Goal: Task Accomplishment & Management: Complete application form

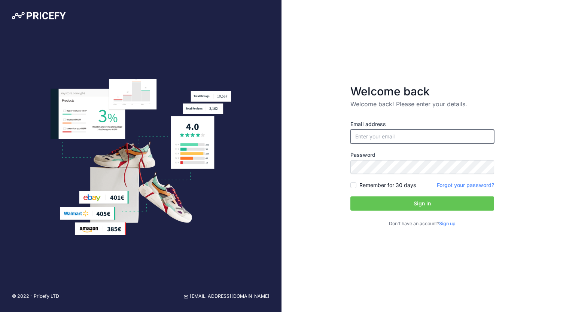
click at [372, 136] on input "email" at bounding box center [423, 137] width 144 height 14
type input "[EMAIL_ADDRESS][DOMAIN_NAME]"
click at [450, 221] on link "Sign up" at bounding box center [447, 224] width 16 height 6
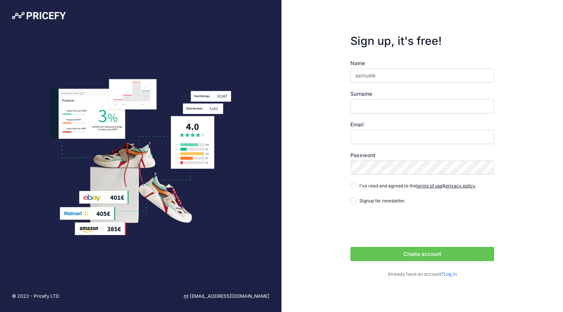
type input "samuele"
type input "pensieri"
type input "[EMAIL_ADDRESS][DOMAIN_NAME]"
click at [355, 185] on input "I've read and agreed to the terms of use & privacy policy" at bounding box center [354, 186] width 6 height 6
checkbox input "true"
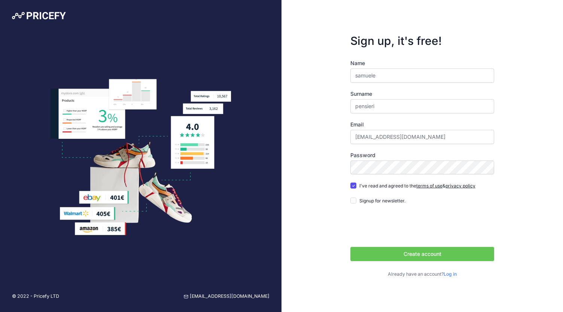
click at [373, 254] on button "Create account" at bounding box center [423, 254] width 144 height 14
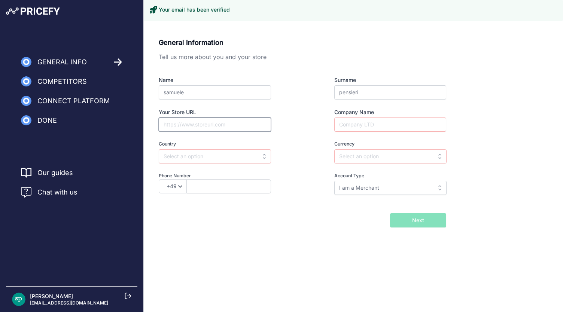
click at [190, 124] on input "Your Store URL" at bounding box center [215, 125] width 112 height 14
click at [188, 120] on input "Your Store URL" at bounding box center [215, 125] width 112 height 14
paste input "https://proricambi.it/"
type input "https://proricambi.it/"
click at [354, 125] on input "Company Name" at bounding box center [391, 125] width 112 height 14
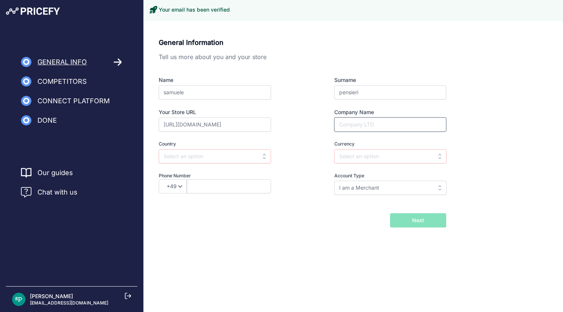
type input "[PERSON_NAME]"
select select "39"
type input "3921895786"
click at [240, 157] on input "text" at bounding box center [215, 156] width 112 height 14
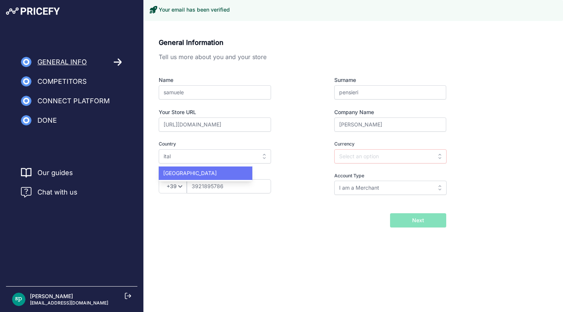
click at [209, 169] on div "Italy" at bounding box center [206, 173] width 94 height 13
type input "Italy"
type input "EUR"
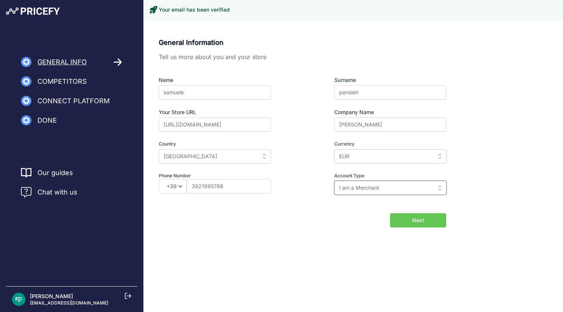
click at [369, 188] on input "I am a Merchant" at bounding box center [391, 188] width 112 height 14
click at [303, 251] on div "General Information Tell us more about you and your store Name samuele Surname …" at bounding box center [354, 144] width 420 height 232
type input "I am a Merchant"
click at [426, 227] on button "Next" at bounding box center [418, 221] width 56 height 14
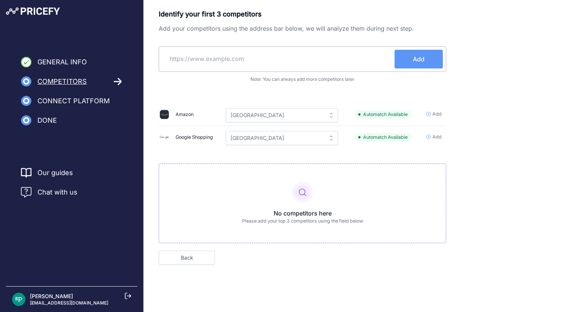
click at [432, 137] on span "Add" at bounding box center [434, 137] width 15 height 7
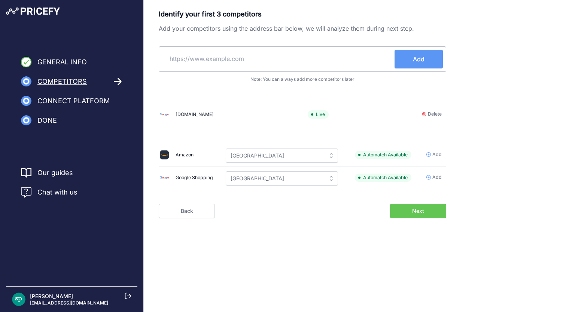
click at [184, 157] on div "Amazon" at bounding box center [185, 155] width 18 height 7
click at [229, 55] on input "text" at bounding box center [278, 59] width 233 height 18
paste input "[URL][DOMAIN_NAME]"
type input "[URL][DOMAIN_NAME]"
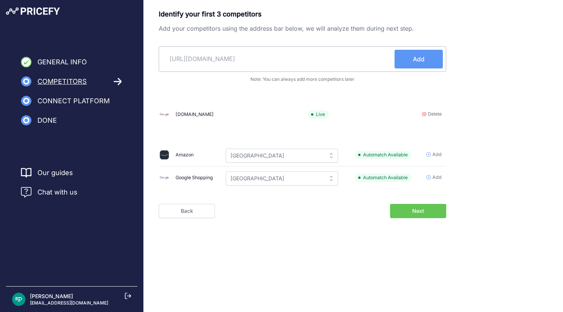
scroll to position [0, 0]
click at [421, 61] on span "Add" at bounding box center [419, 59] width 12 height 9
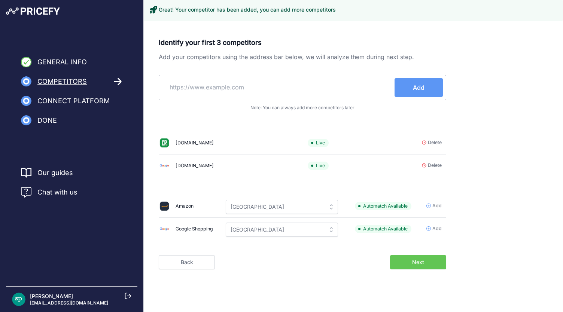
click at [423, 143] on icon at bounding box center [424, 142] width 4 height 4
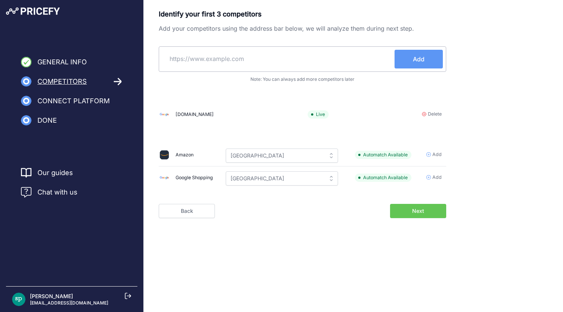
click at [440, 155] on span "Add" at bounding box center [437, 154] width 9 height 7
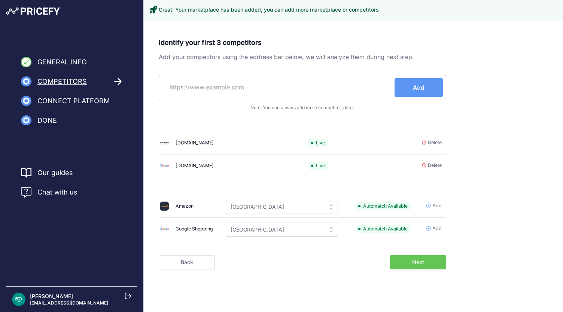
click at [427, 264] on button "Next" at bounding box center [418, 263] width 56 height 14
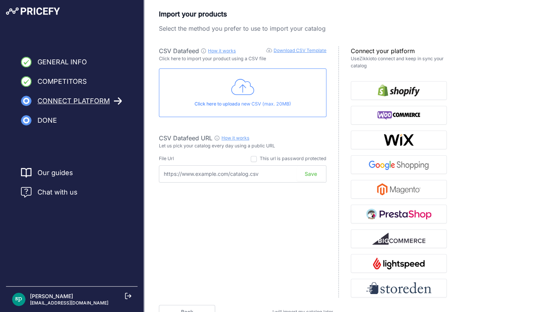
click at [241, 88] on icon at bounding box center [242, 87] width 23 height 19
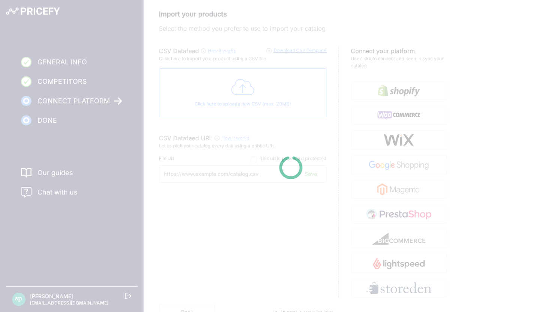
type input "https://csv.pricefy.io/merchant/manual_csv/10156/2025_09_16_14_02_MANUAL_CSV_10…"
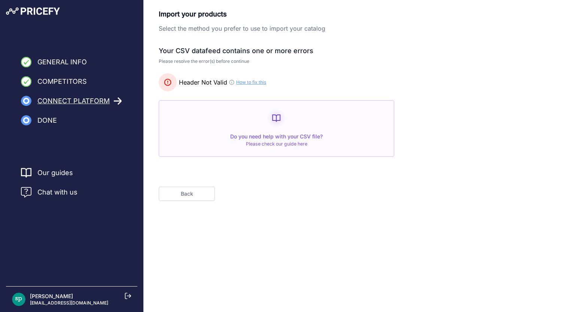
click at [193, 196] on button "Back" at bounding box center [187, 194] width 56 height 14
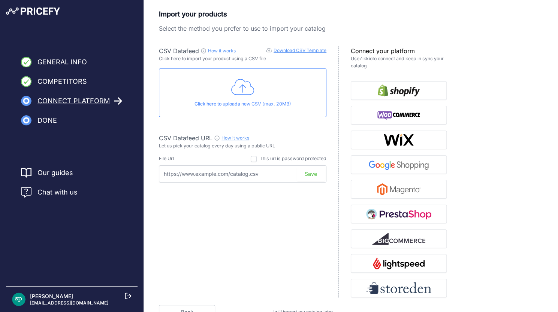
click at [305, 51] on link "Download CSV Template" at bounding box center [299, 51] width 53 height 6
click at [386, 88] on img "button" at bounding box center [399, 91] width 42 height 12
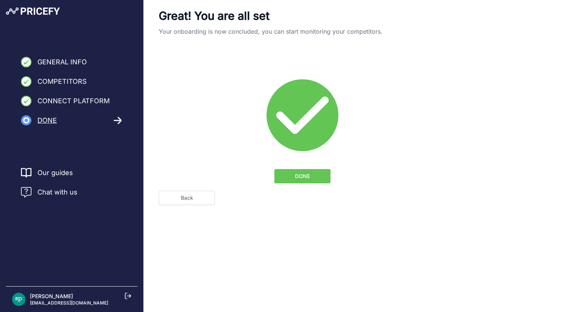
click at [311, 170] on button "DONE" at bounding box center [303, 176] width 56 height 14
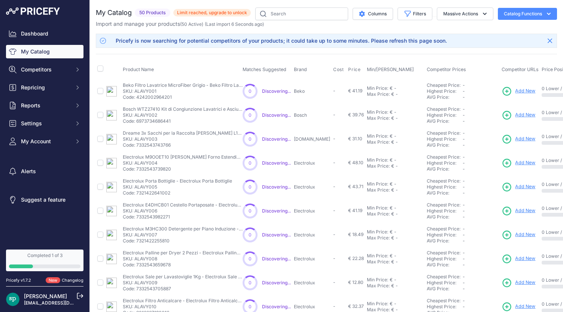
scroll to position [162, 0]
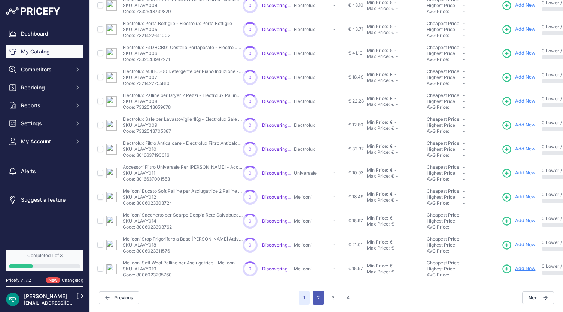
click at [315, 294] on button "2" at bounding box center [319, 297] width 12 height 13
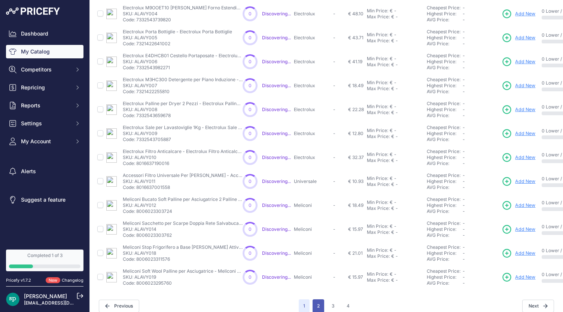
scroll to position [175, 0]
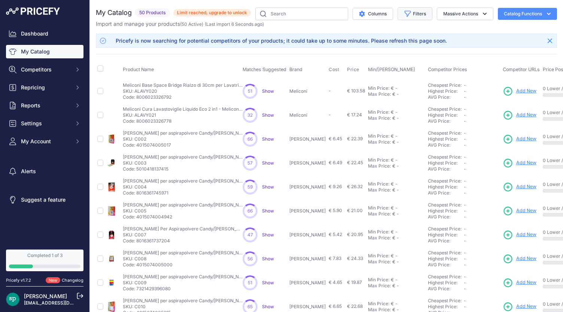
drag, startPoint x: 419, startPoint y: 12, endPoint x: 405, endPoint y: 7, distance: 14.2
click at [405, 7] on button "Filters" at bounding box center [415, 13] width 35 height 13
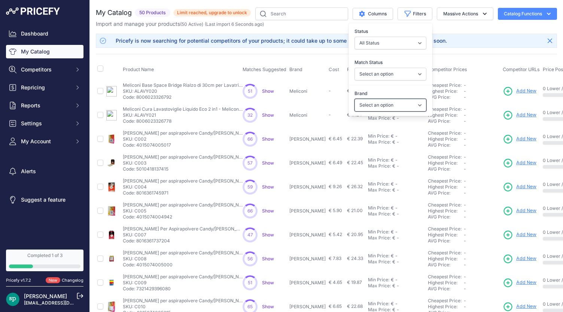
click at [378, 105] on select "Select an option Beko Bosch Electrolux ESPO [PERSON_NAME] Meliconi [DOMAIN_NAME…" at bounding box center [391, 105] width 72 height 13
click at [412, 72] on select "Select an option Matched Unmatched" at bounding box center [391, 74] width 72 height 13
click at [411, 42] on select "All Status Only Enabled Only Disabled" at bounding box center [391, 43] width 72 height 13
click at [413, 75] on select "Select an option Matched Unmatched" at bounding box center [391, 74] width 72 height 13
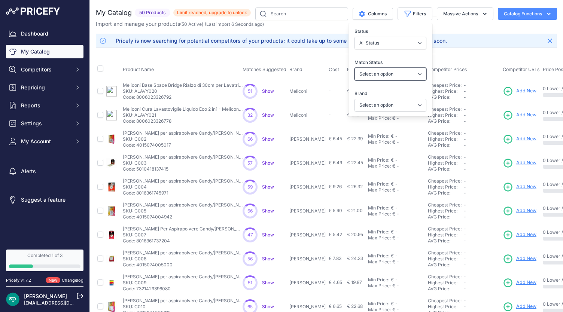
select select "1"
click at [355, 68] on select "Select an option Matched Unmatched" at bounding box center [391, 74] width 72 height 13
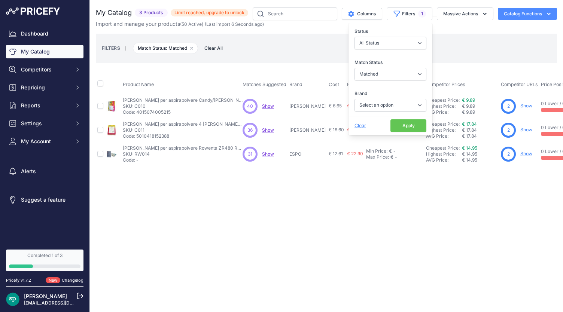
click at [321, 192] on div "Close You are not connected to the internet. ​" at bounding box center [327, 156] width 474 height 312
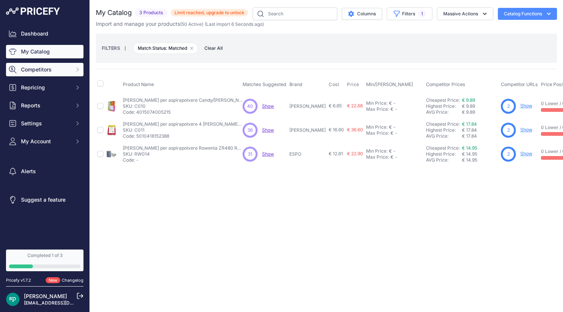
click at [50, 69] on span "Competitors" at bounding box center [45, 69] width 49 height 7
